Goal: Information Seeking & Learning: Learn about a topic

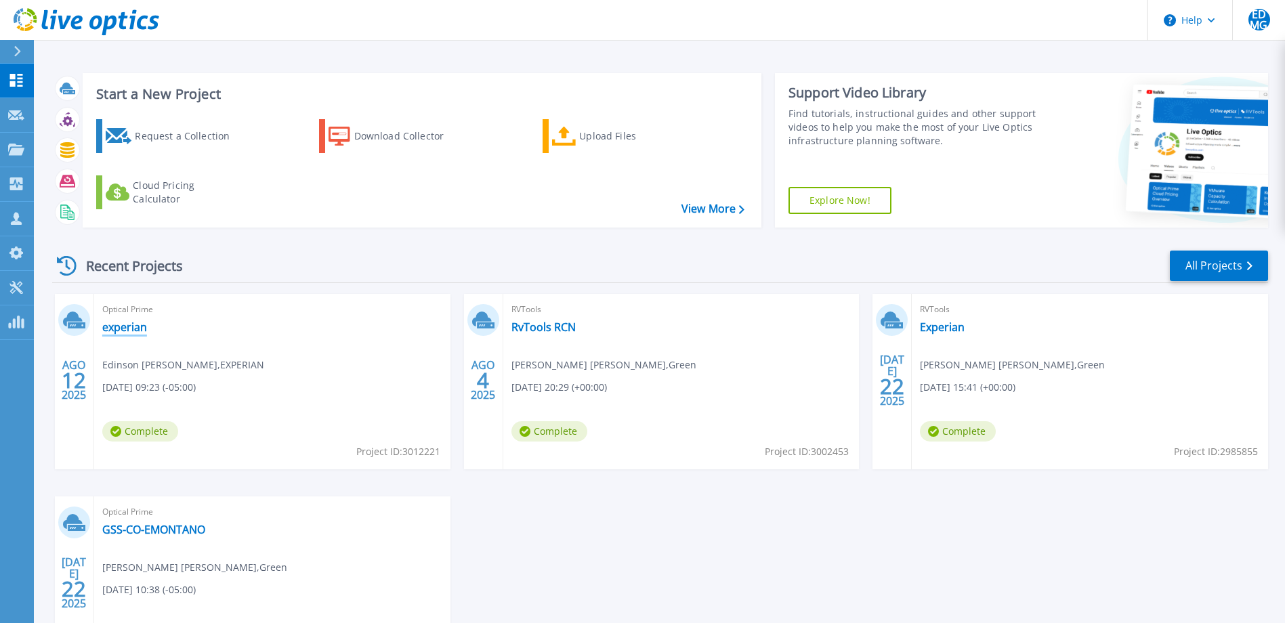
click at [126, 325] on link "experian" at bounding box center [124, 327] width 45 height 14
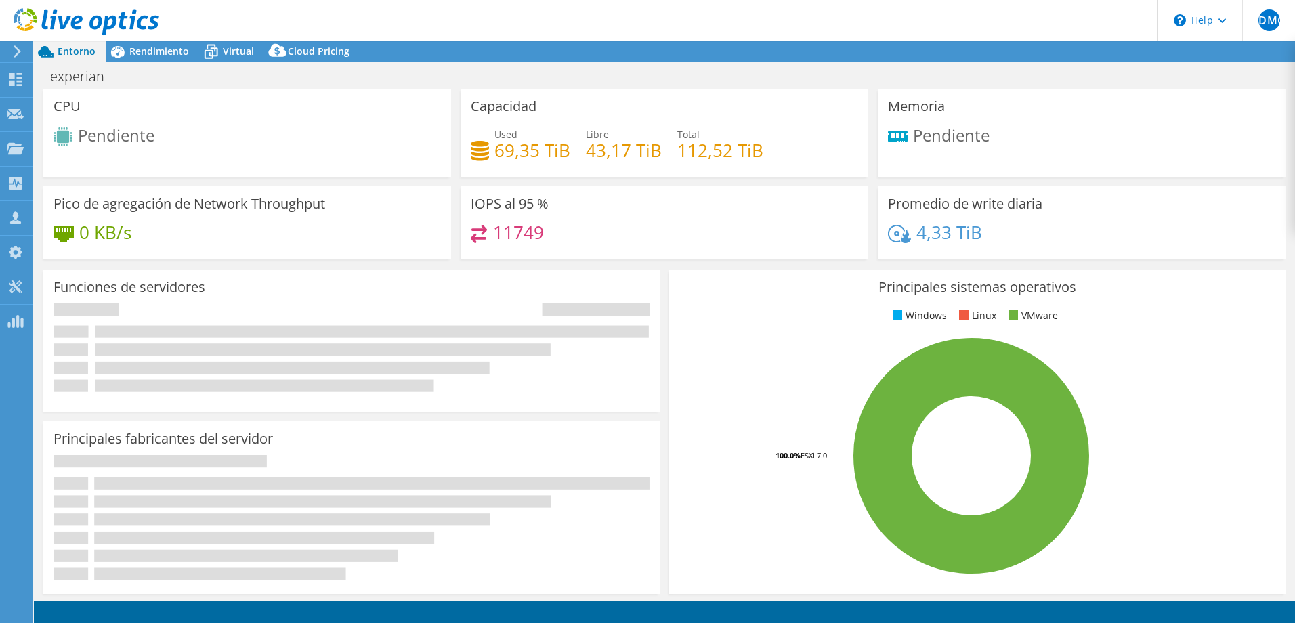
select select "USD"
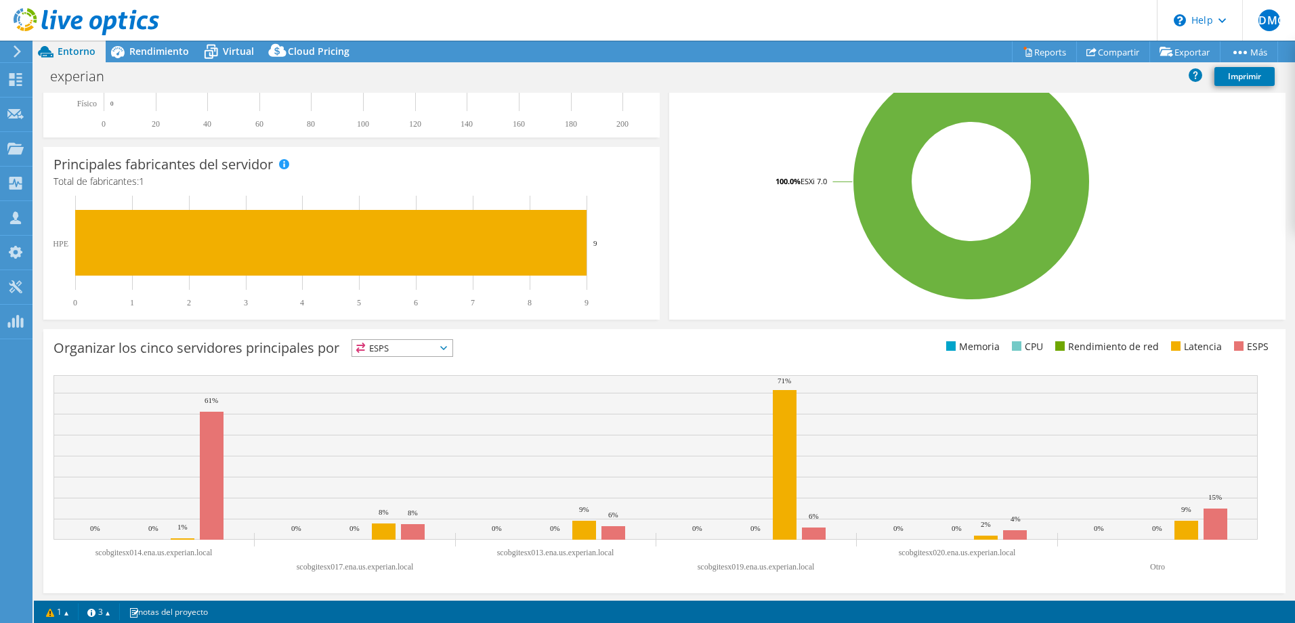
scroll to position [281, 0]
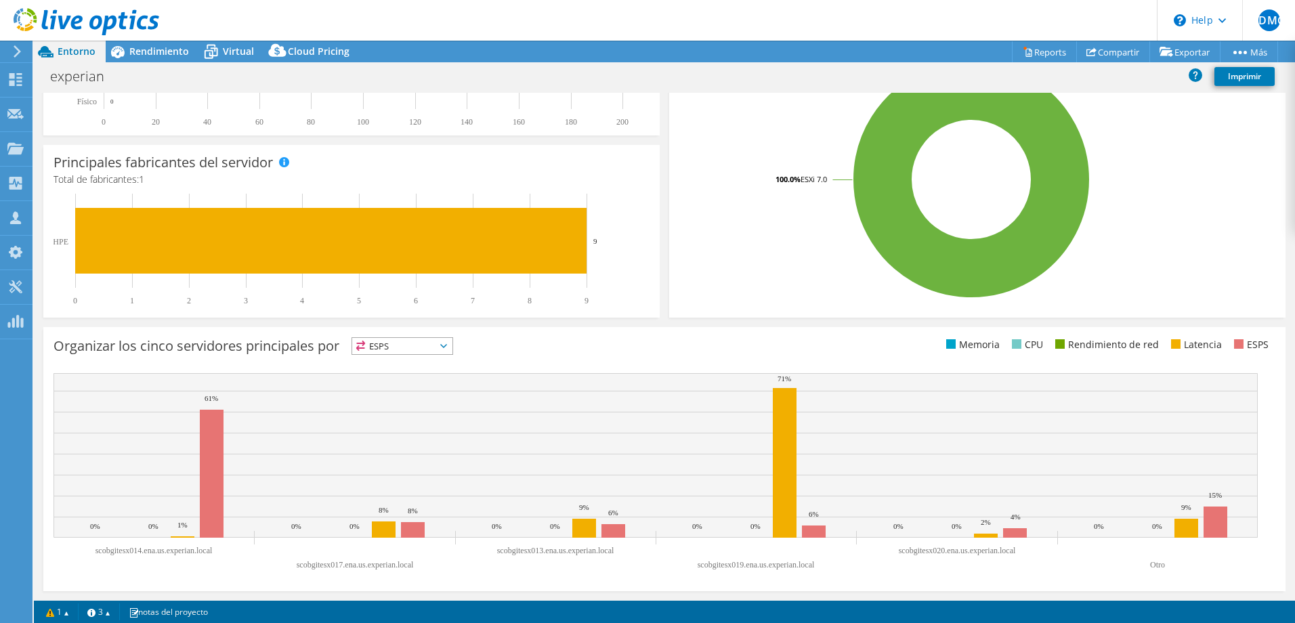
click at [436, 338] on span "ESPS" at bounding box center [402, 346] width 100 height 16
click at [429, 346] on span "ESPS" at bounding box center [402, 346] width 100 height 16
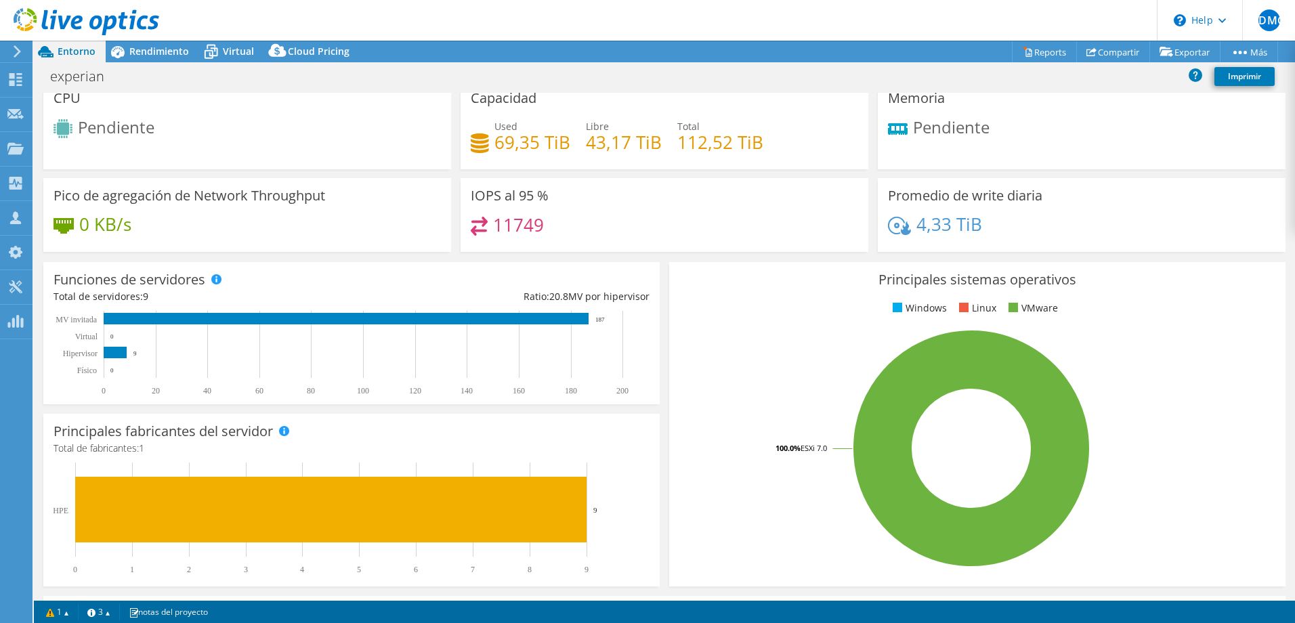
scroll to position [0, 0]
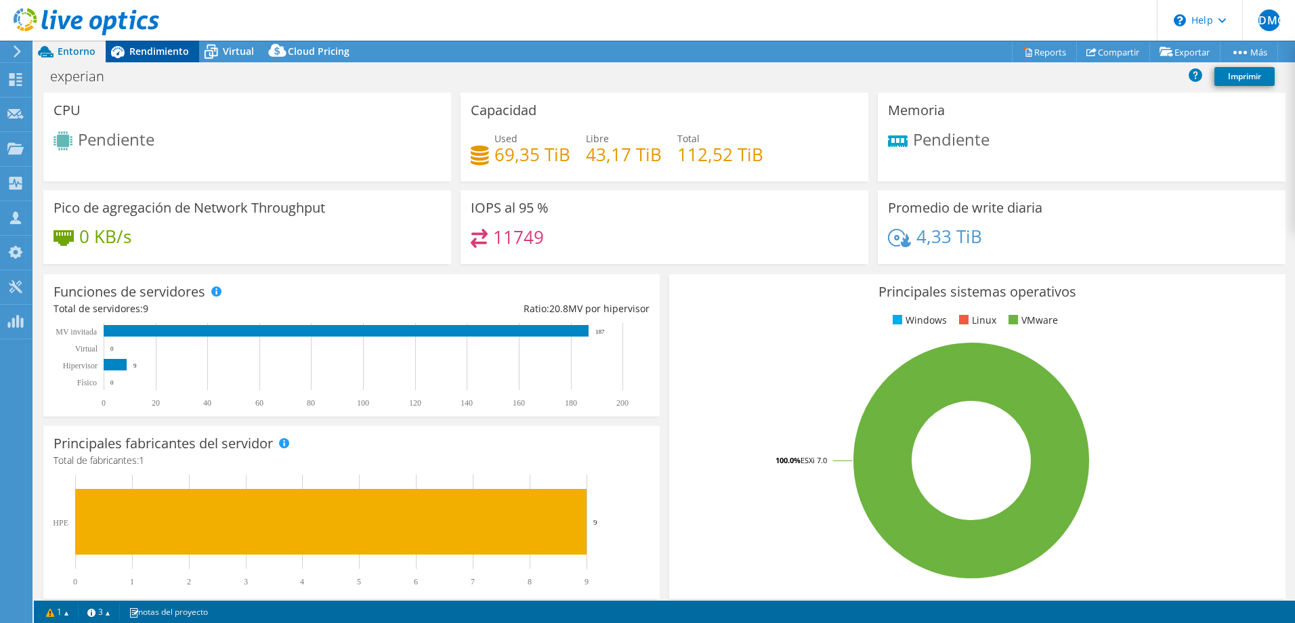
click at [164, 51] on span "Rendimiento" at bounding box center [159, 51] width 60 height 13
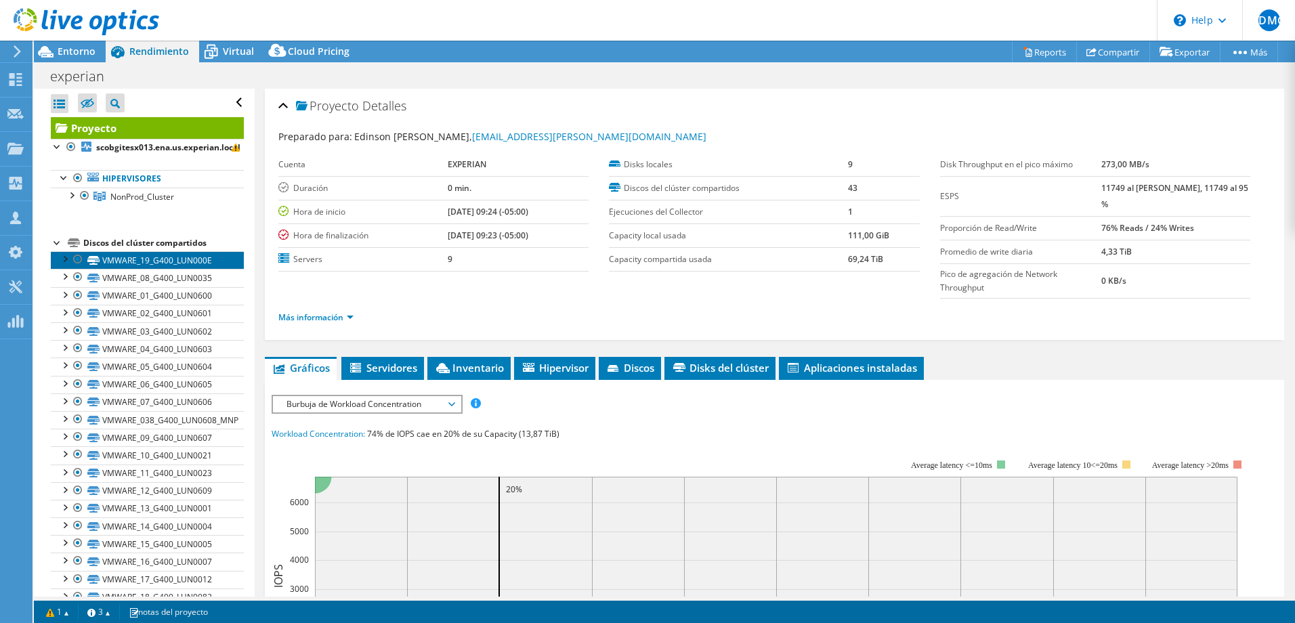
click at [154, 259] on link "VMWARE_19_G400_LUN000E" at bounding box center [147, 260] width 193 height 18
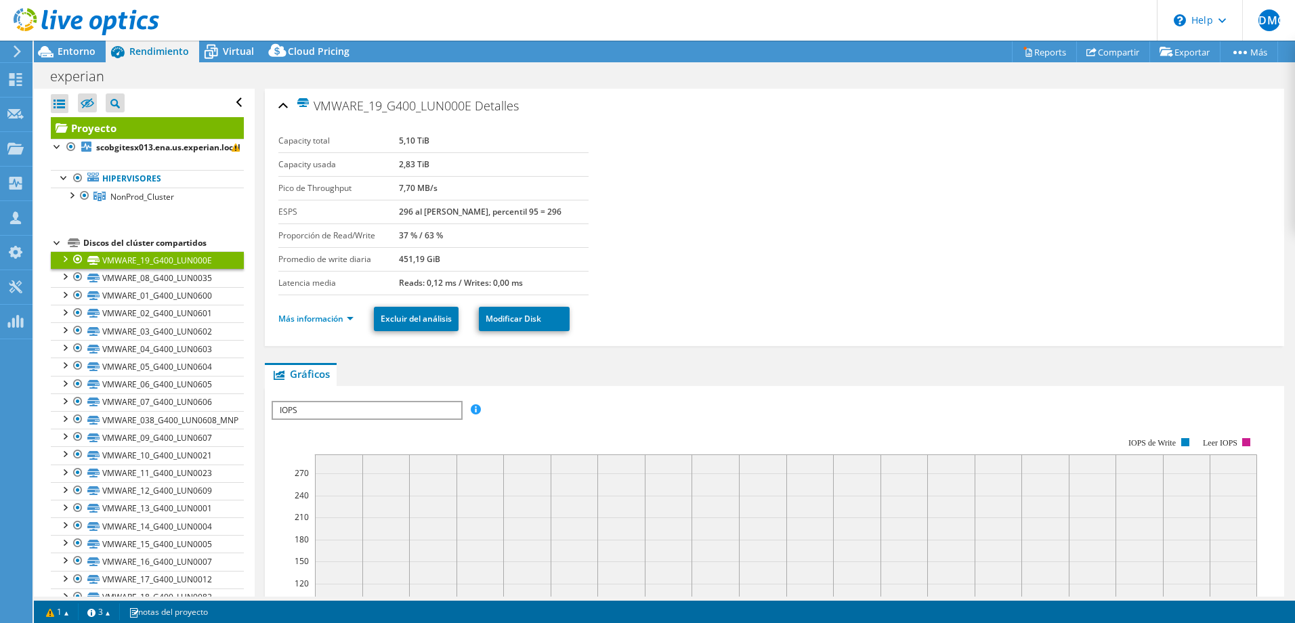
click at [62, 259] on div at bounding box center [65, 258] width 14 height 14
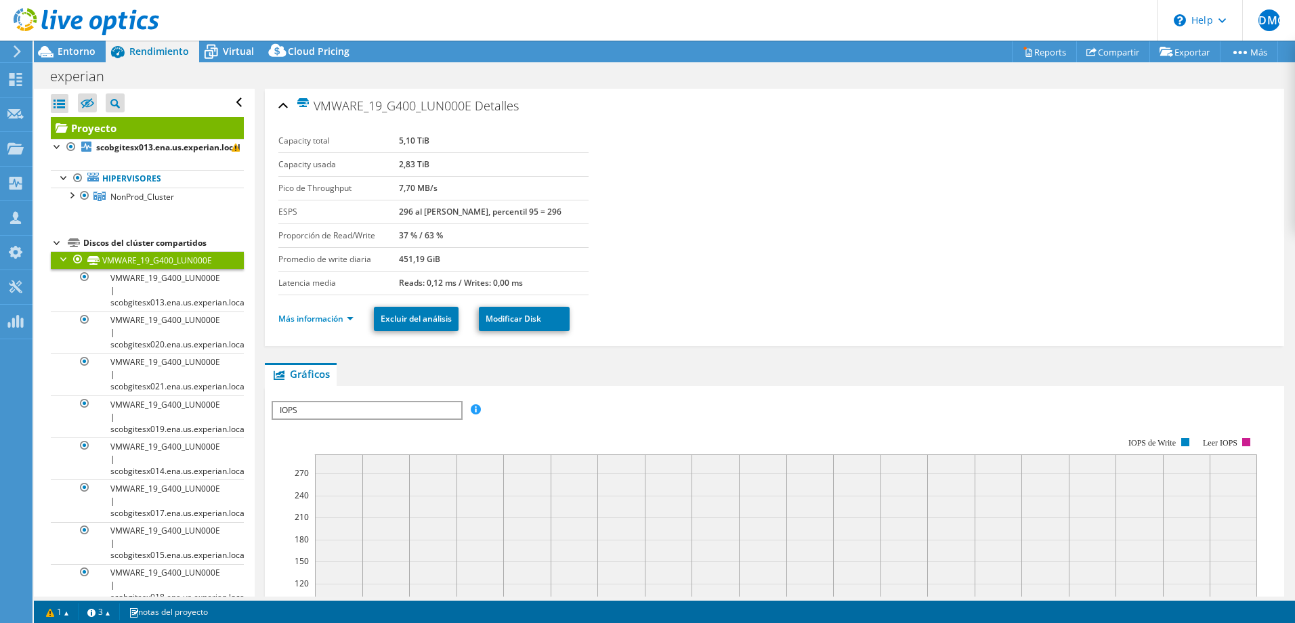
click at [62, 259] on div at bounding box center [65, 258] width 14 height 14
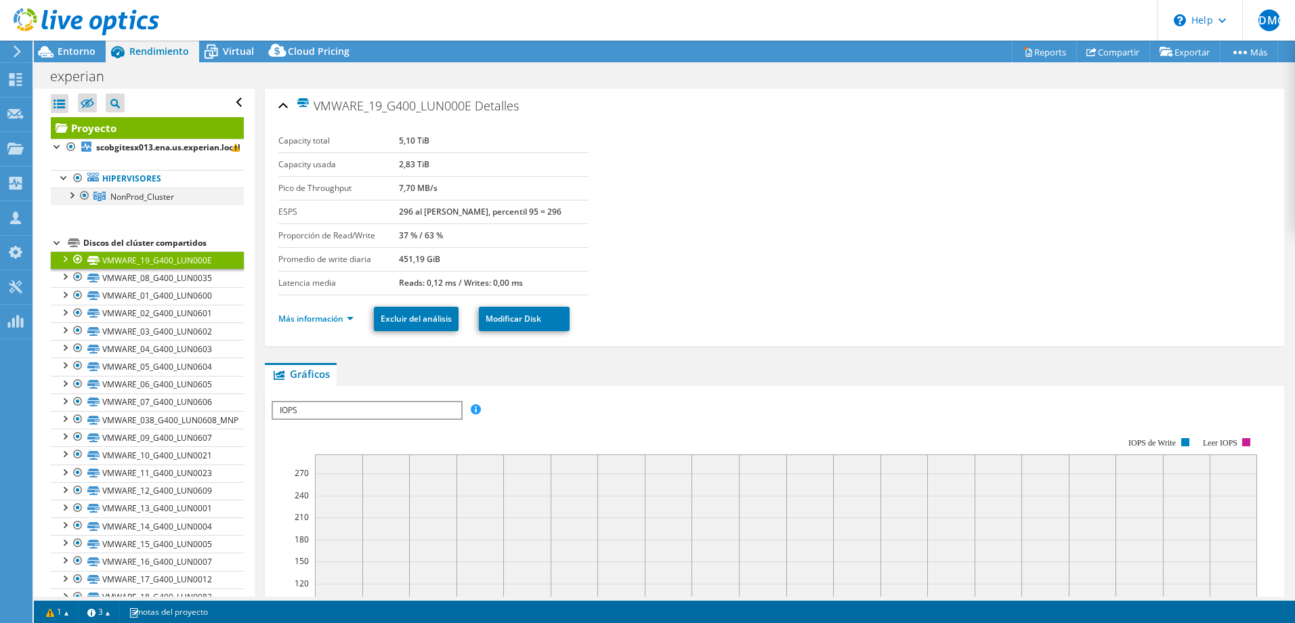
click at [73, 195] on div at bounding box center [71, 195] width 14 height 14
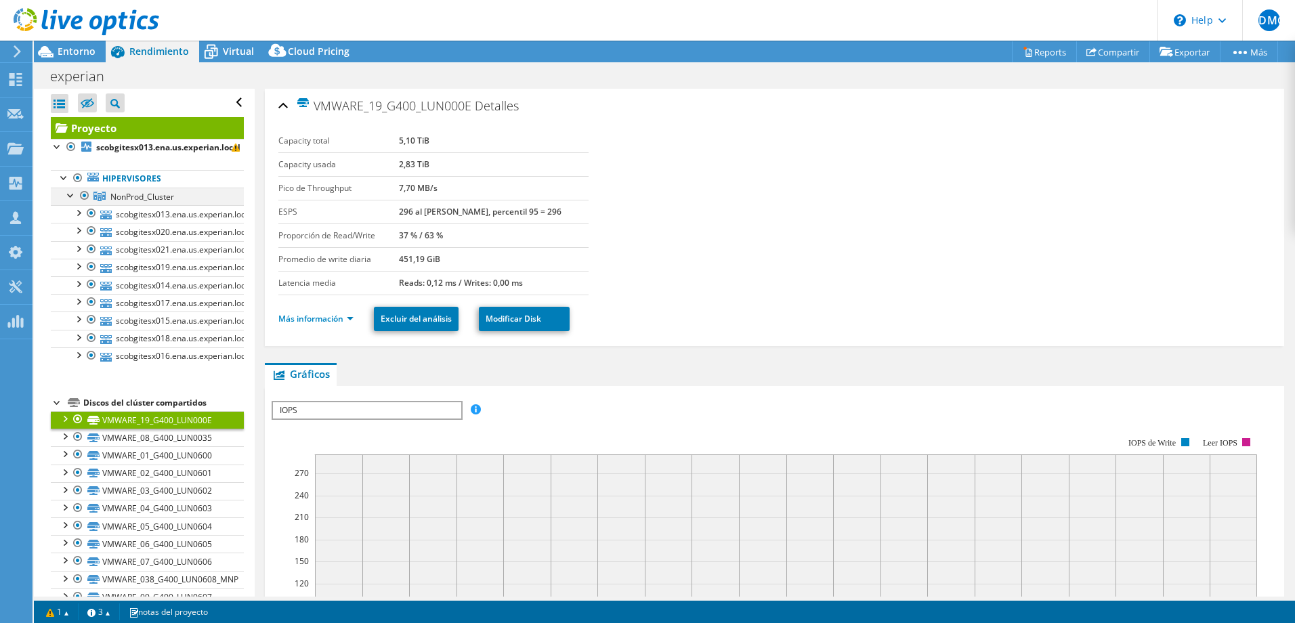
click at [70, 196] on div at bounding box center [71, 195] width 14 height 14
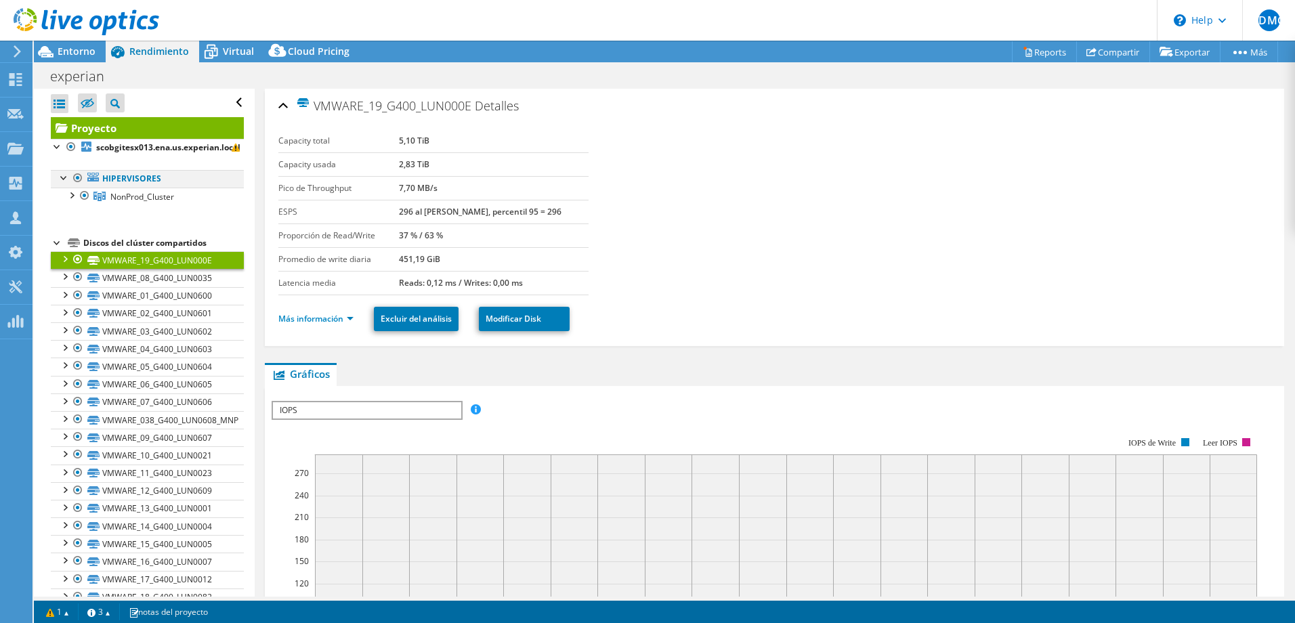
click at [66, 176] on div at bounding box center [65, 177] width 14 height 14
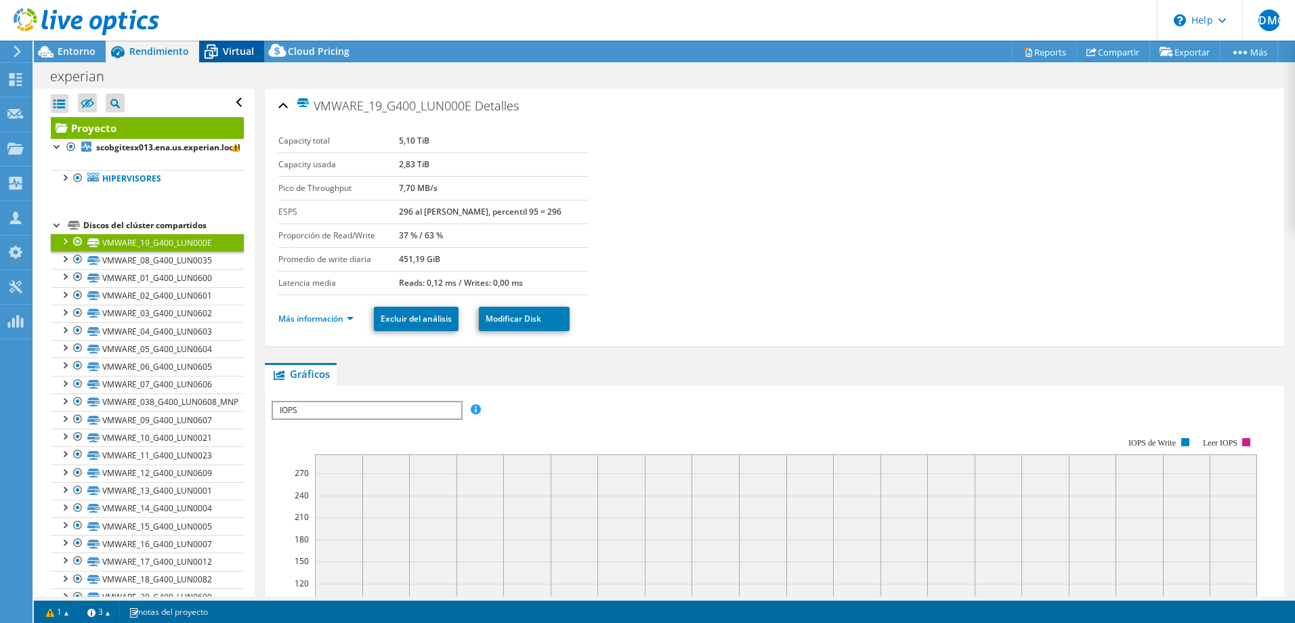
click at [240, 56] on span "Virtual" at bounding box center [238, 51] width 31 height 13
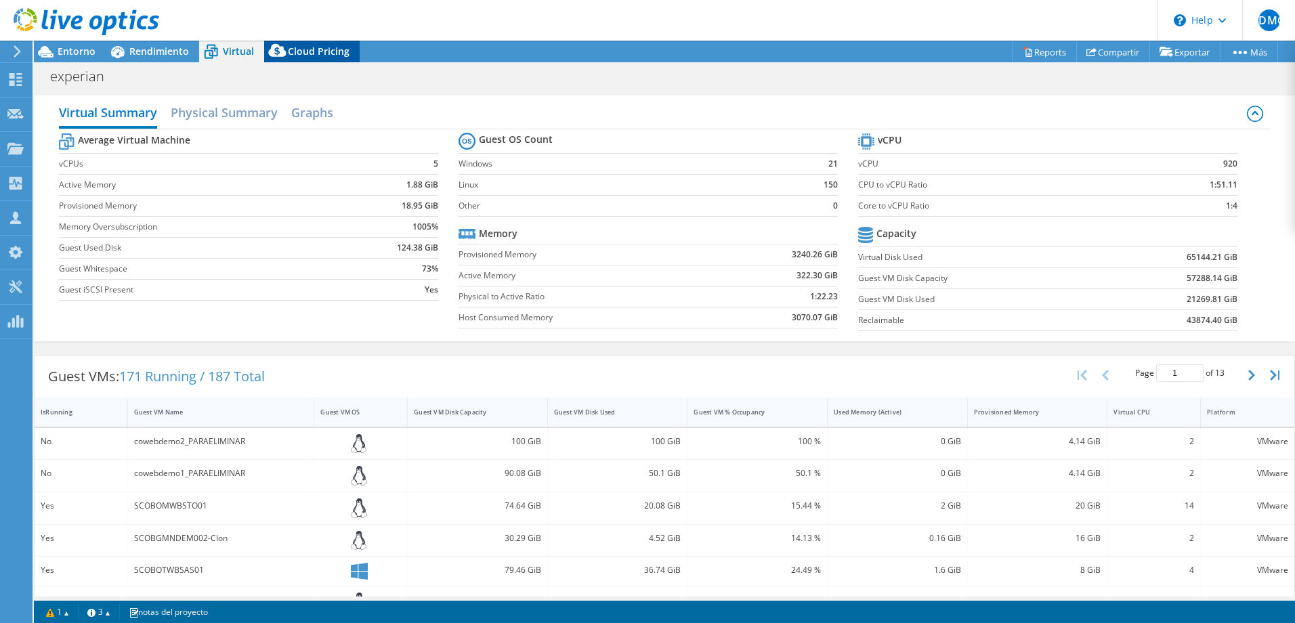
click at [328, 52] on span "Cloud Pricing" at bounding box center [319, 51] width 62 height 13
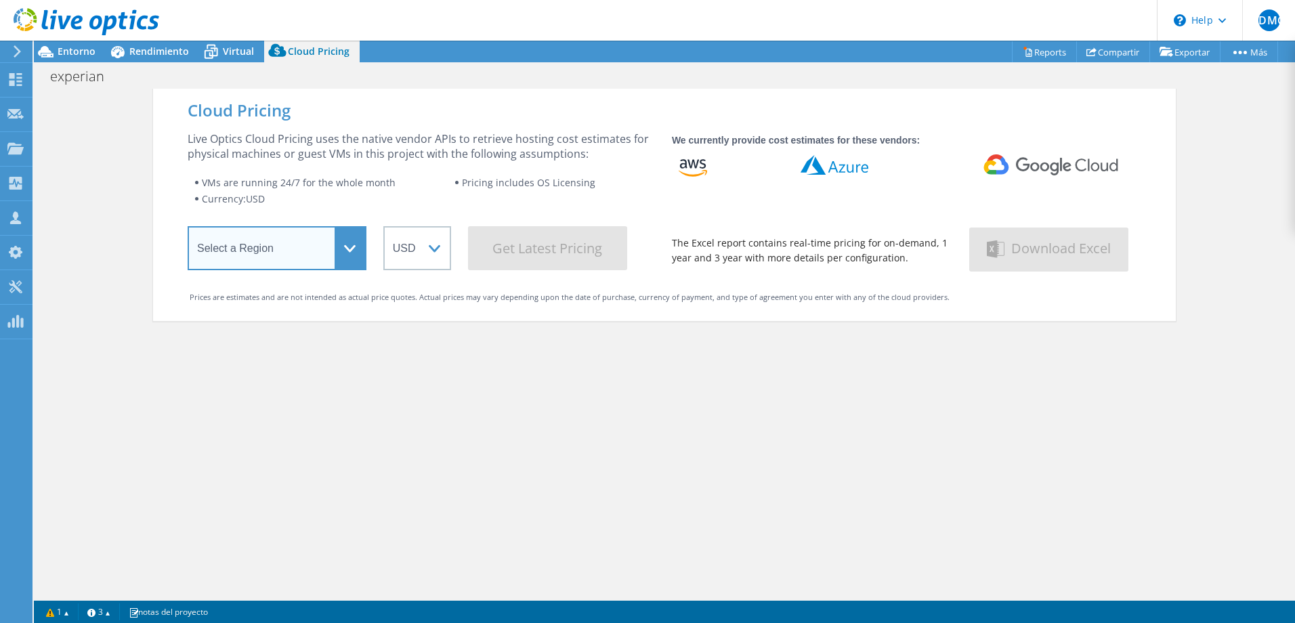
click at [342, 252] on select "Select a Region [GEOGRAPHIC_DATA] ([GEOGRAPHIC_DATA]) [GEOGRAPHIC_DATA] ([GEOGR…" at bounding box center [277, 248] width 179 height 44
select select "USEast"
click at [188, 229] on select "Select a Region [GEOGRAPHIC_DATA] ([GEOGRAPHIC_DATA]) [GEOGRAPHIC_DATA] ([GEOGR…" at bounding box center [277, 248] width 179 height 44
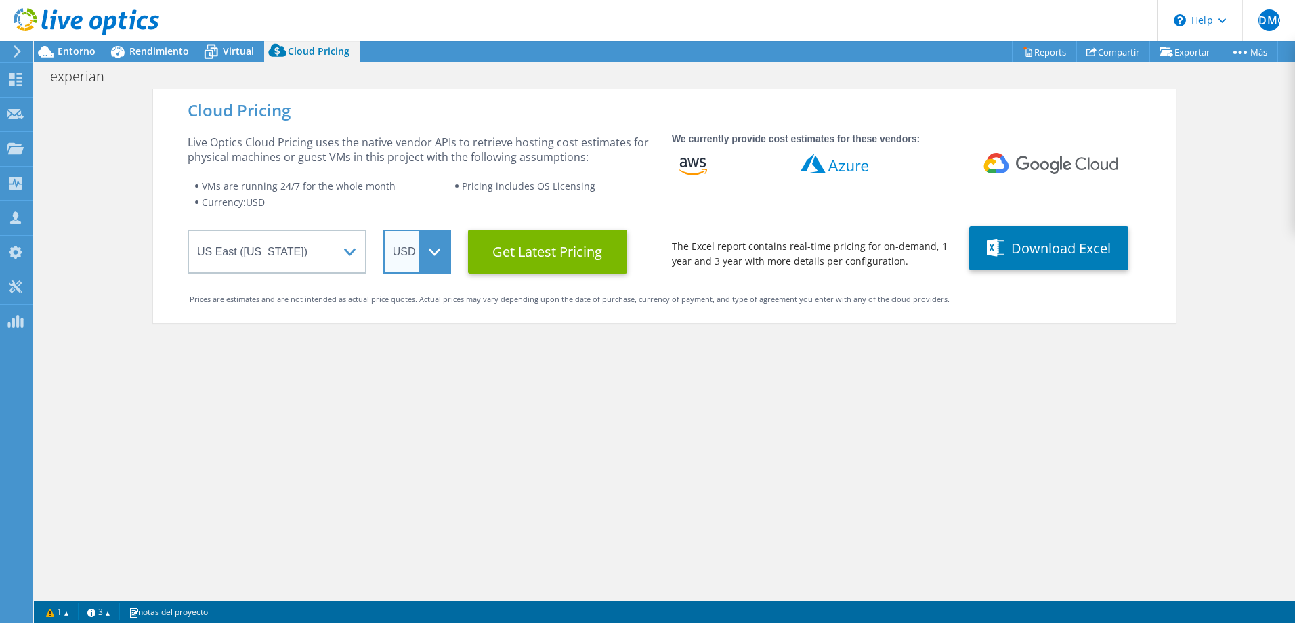
click at [423, 270] on select "ARS AUD BRL CAD CHF CLP CNY DKK EUR GBP HKD HUF INR JPY MXN MYR NOK NZD PEN SEK…" at bounding box center [417, 252] width 68 height 44
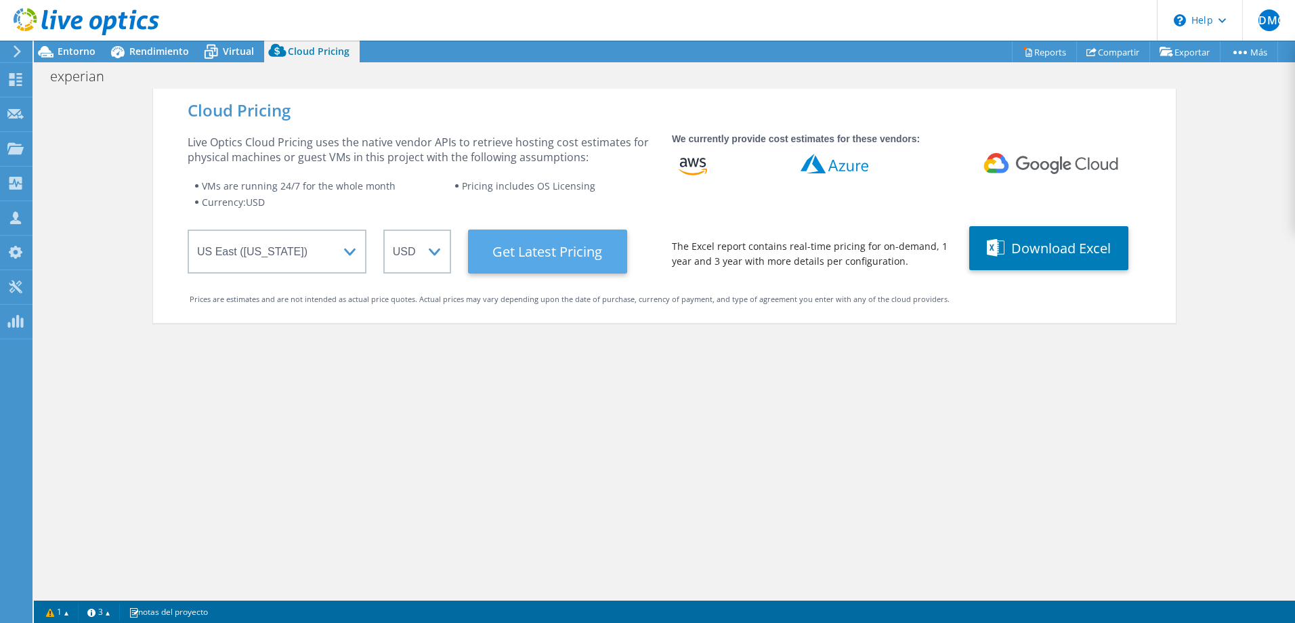
click at [533, 265] on Latest "Get Latest Pricing" at bounding box center [547, 252] width 159 height 44
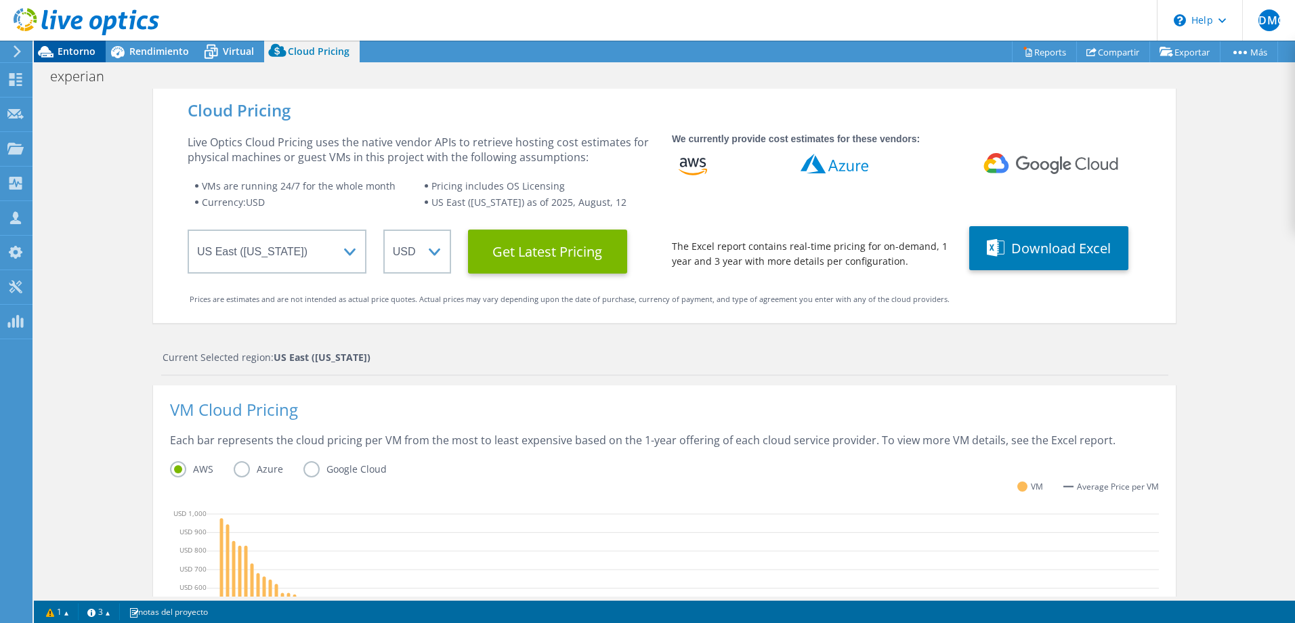
click at [72, 47] on span "Entorno" at bounding box center [77, 51] width 38 height 13
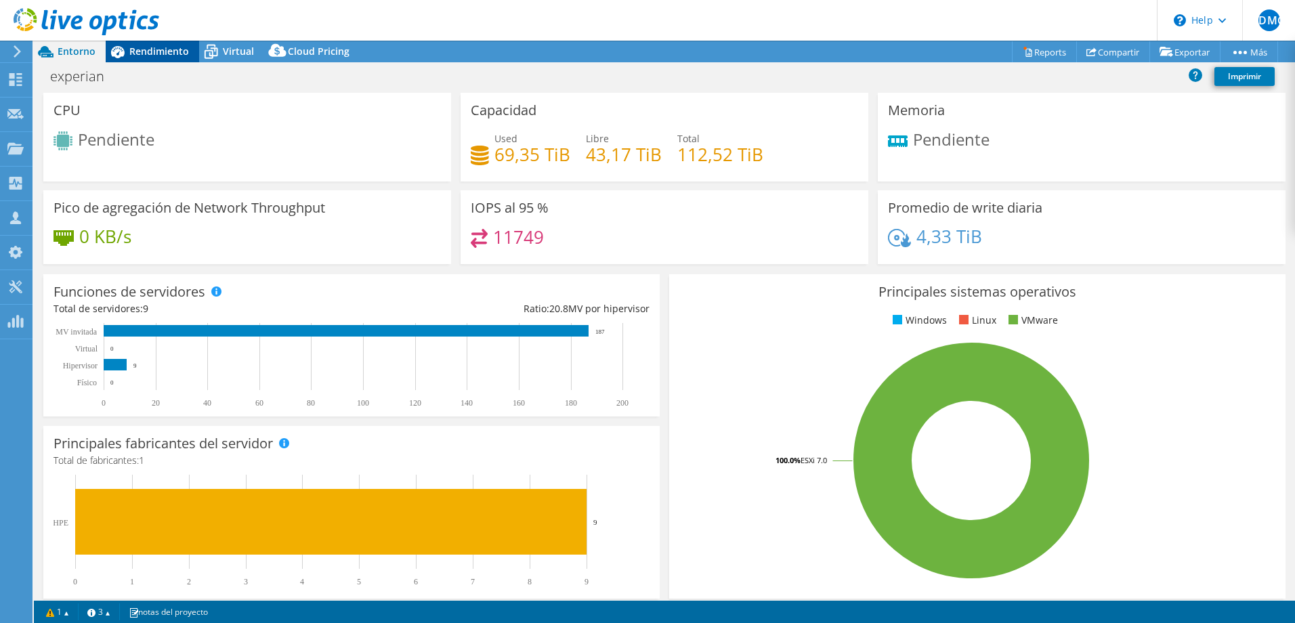
click at [154, 56] on span "Rendimiento" at bounding box center [159, 51] width 60 height 13
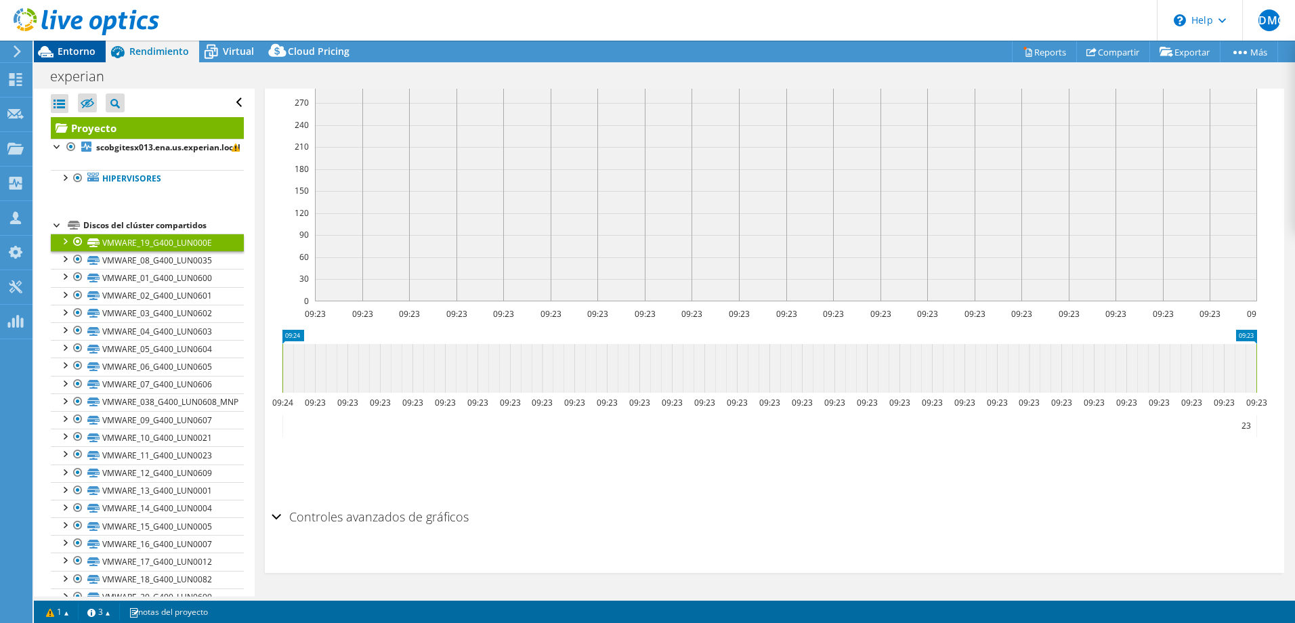
click at [88, 51] on span "Entorno" at bounding box center [77, 51] width 38 height 13
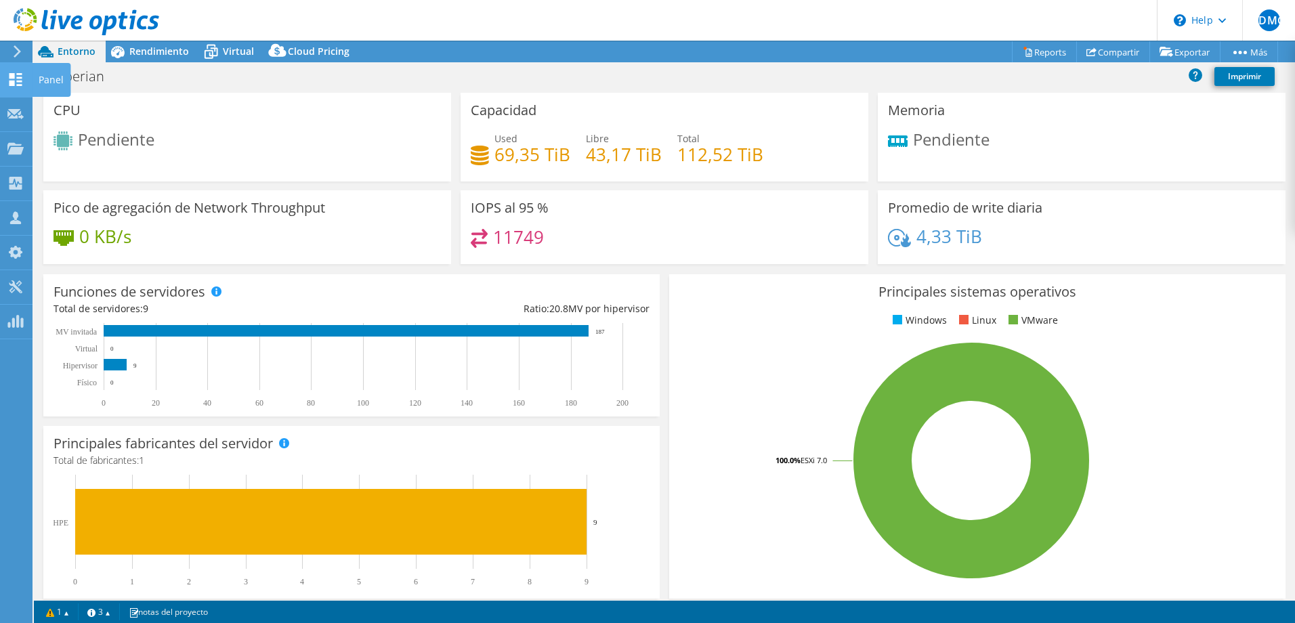
click at [19, 75] on icon at bounding box center [15, 79] width 16 height 13
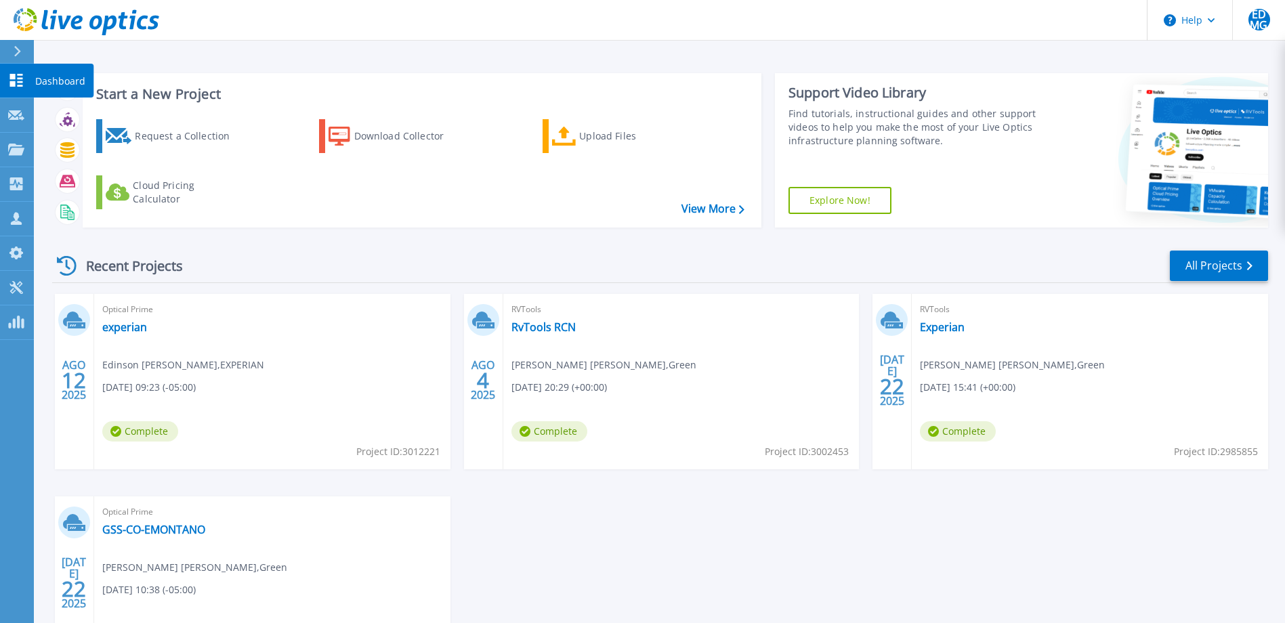
click at [6, 91] on link "Dashboard Dashboard" at bounding box center [17, 81] width 34 height 35
